Goal: Task Accomplishment & Management: Manage account settings

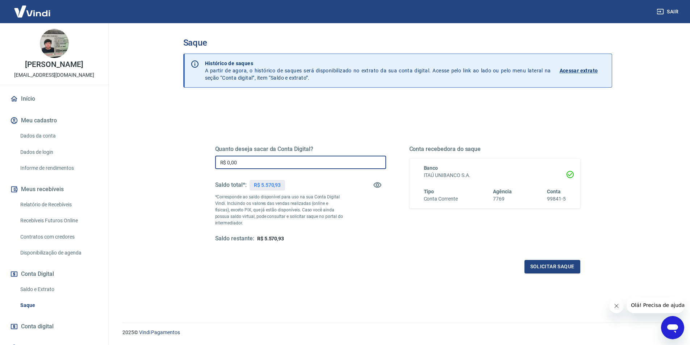
drag, startPoint x: 243, startPoint y: 163, endPoint x: 211, endPoint y: 162, distance: 31.5
click at [211, 162] on div "Quanto deseja sacar da Conta Digital? R$ 0,00 ​ Saldo total*: R$ 5.570,93 *Corr…" at bounding box center [397, 198] width 382 height 168
type input "R$ 5.570,93"
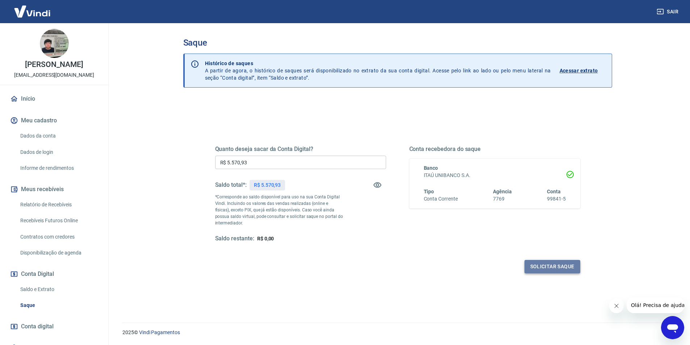
click at [550, 265] on button "Solicitar saque" at bounding box center [552, 266] width 56 height 13
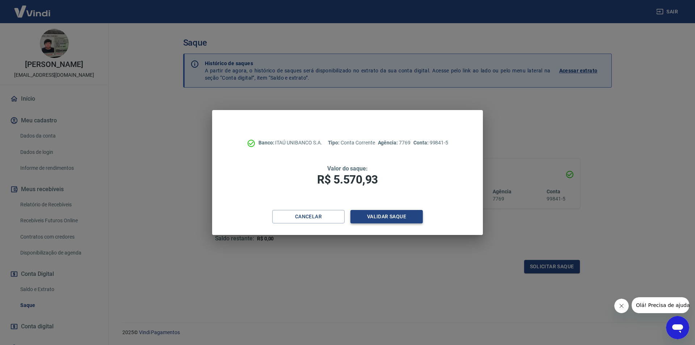
click at [383, 217] on button "Validar saque" at bounding box center [387, 216] width 72 height 13
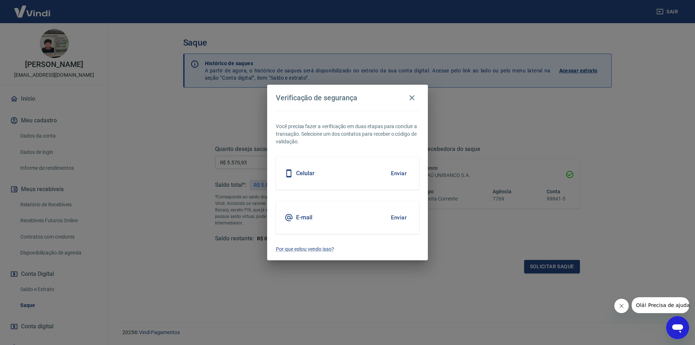
click at [393, 217] on button "Enviar" at bounding box center [399, 217] width 24 height 15
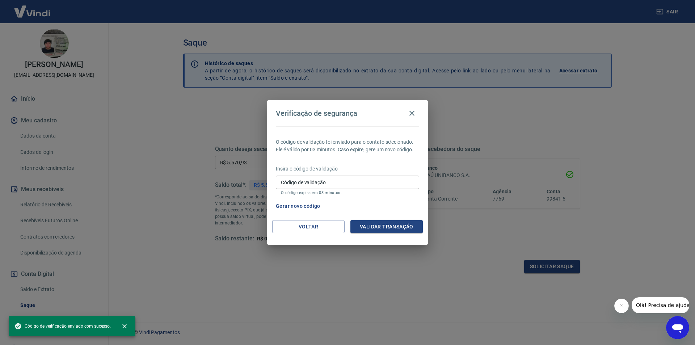
click at [314, 179] on input "Código de validação" at bounding box center [347, 182] width 143 height 13
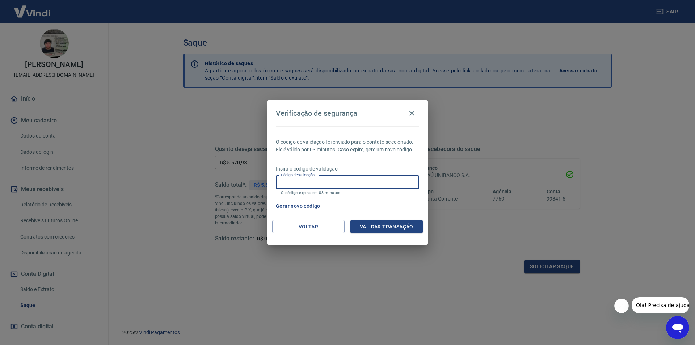
paste input "746256"
type input "746256"
click at [385, 228] on button "Validar transação" at bounding box center [387, 226] width 72 height 13
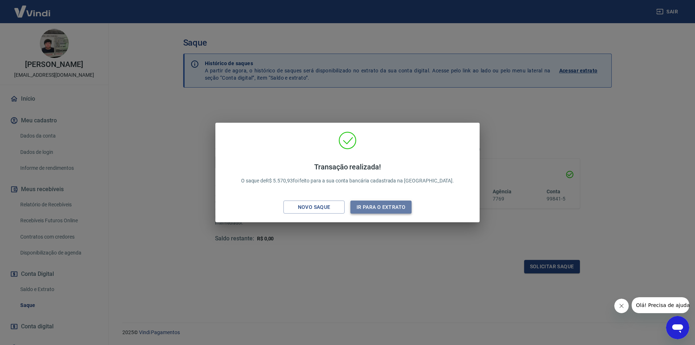
click at [386, 208] on button "Ir para o extrato" at bounding box center [381, 207] width 61 height 13
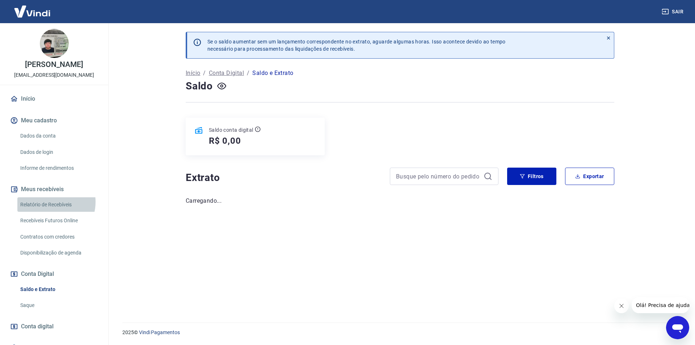
click at [50, 202] on link "Relatório de Recebíveis" at bounding box center [58, 204] width 82 height 15
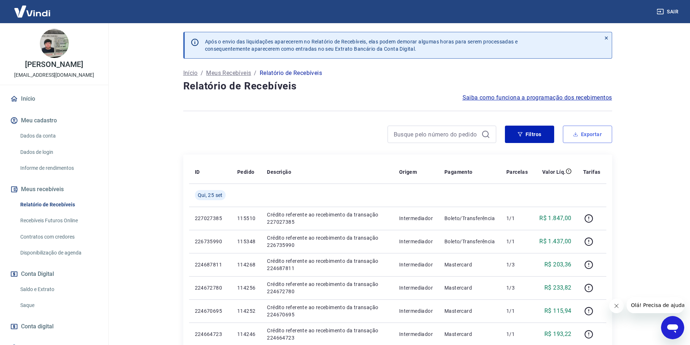
click at [595, 133] on button "Exportar" at bounding box center [587, 134] width 49 height 17
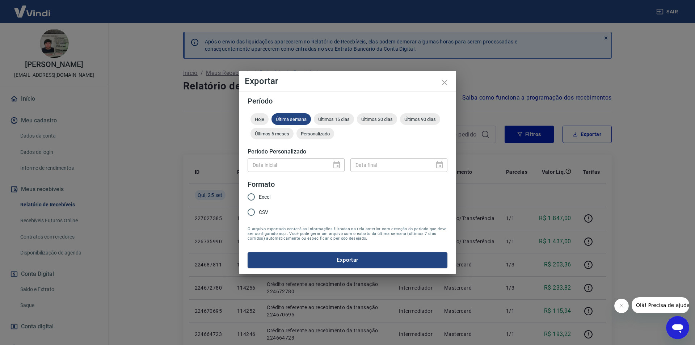
click at [259, 198] on input "Excel" at bounding box center [251, 196] width 15 height 15
radio input "true"
click at [342, 120] on span "Últimos 15 dias" at bounding box center [334, 119] width 40 height 5
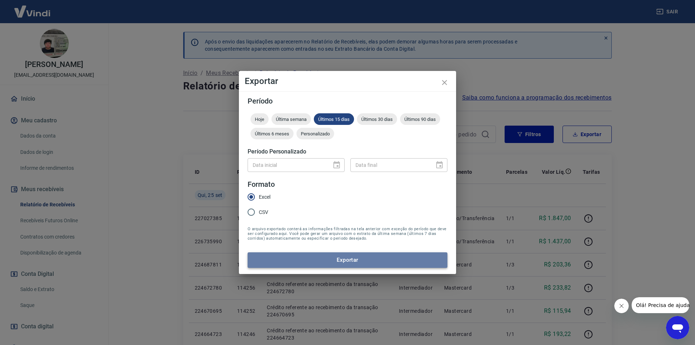
click at [374, 258] on button "Exportar" at bounding box center [348, 259] width 200 height 15
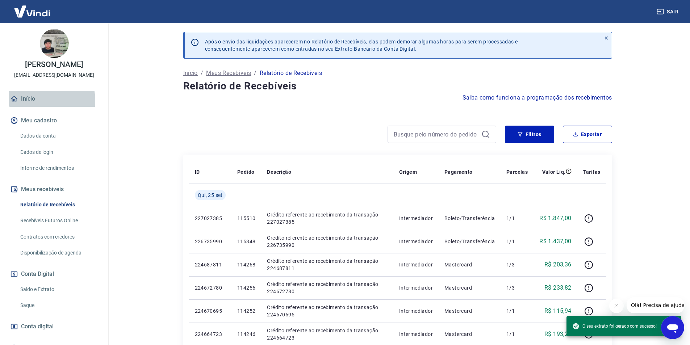
click at [36, 101] on link "Início" at bounding box center [54, 99] width 91 height 16
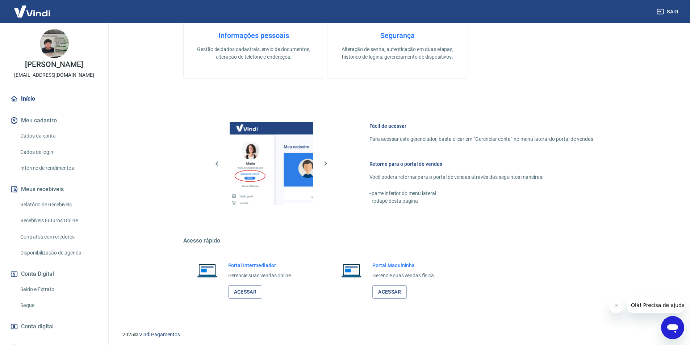
scroll to position [219, 0]
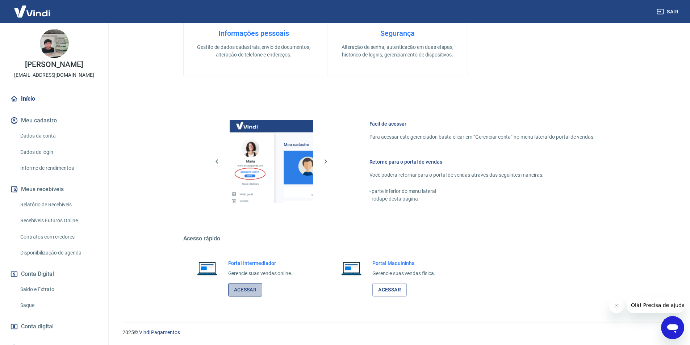
click at [251, 292] on link "Acessar" at bounding box center [245, 289] width 34 height 13
